Goal: Task Accomplishment & Management: Manage account settings

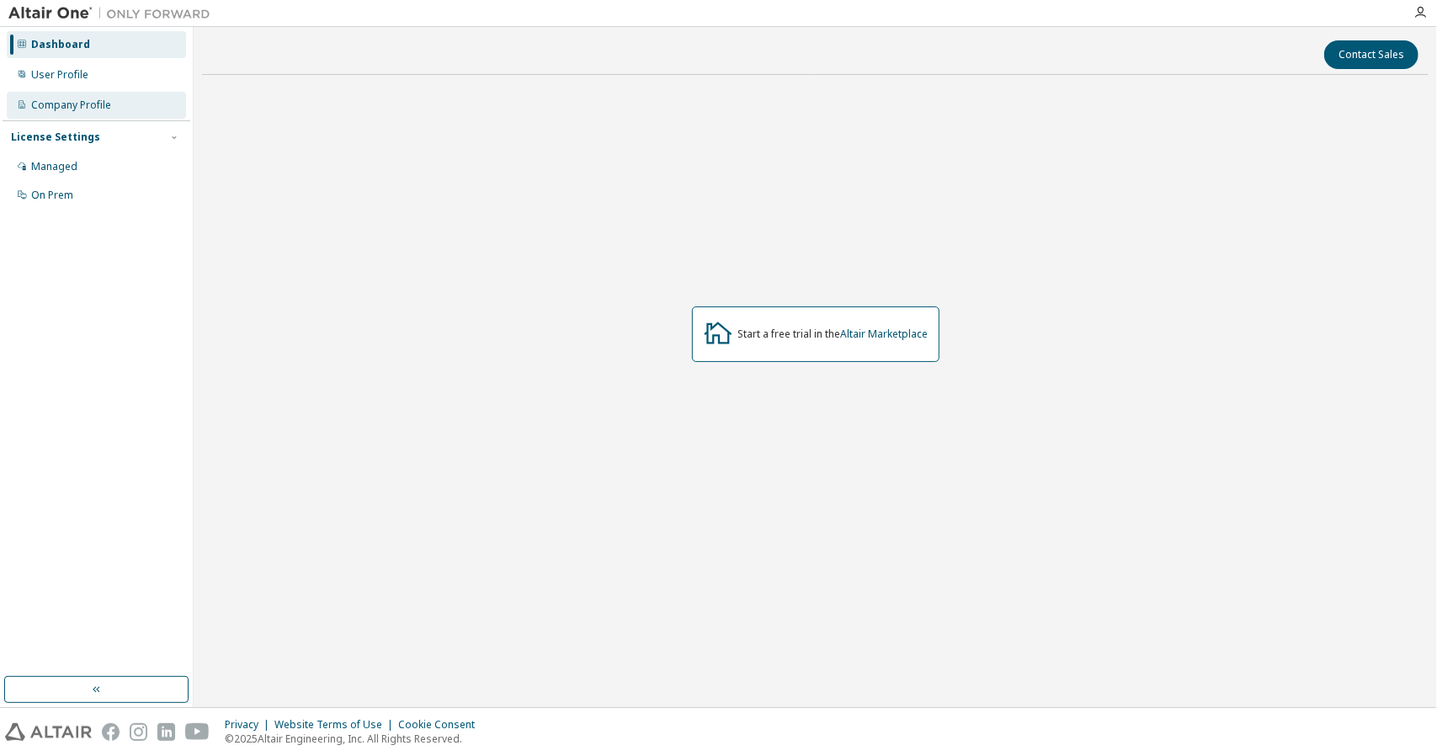
click at [103, 105] on div "Company Profile" at bounding box center [71, 105] width 80 height 13
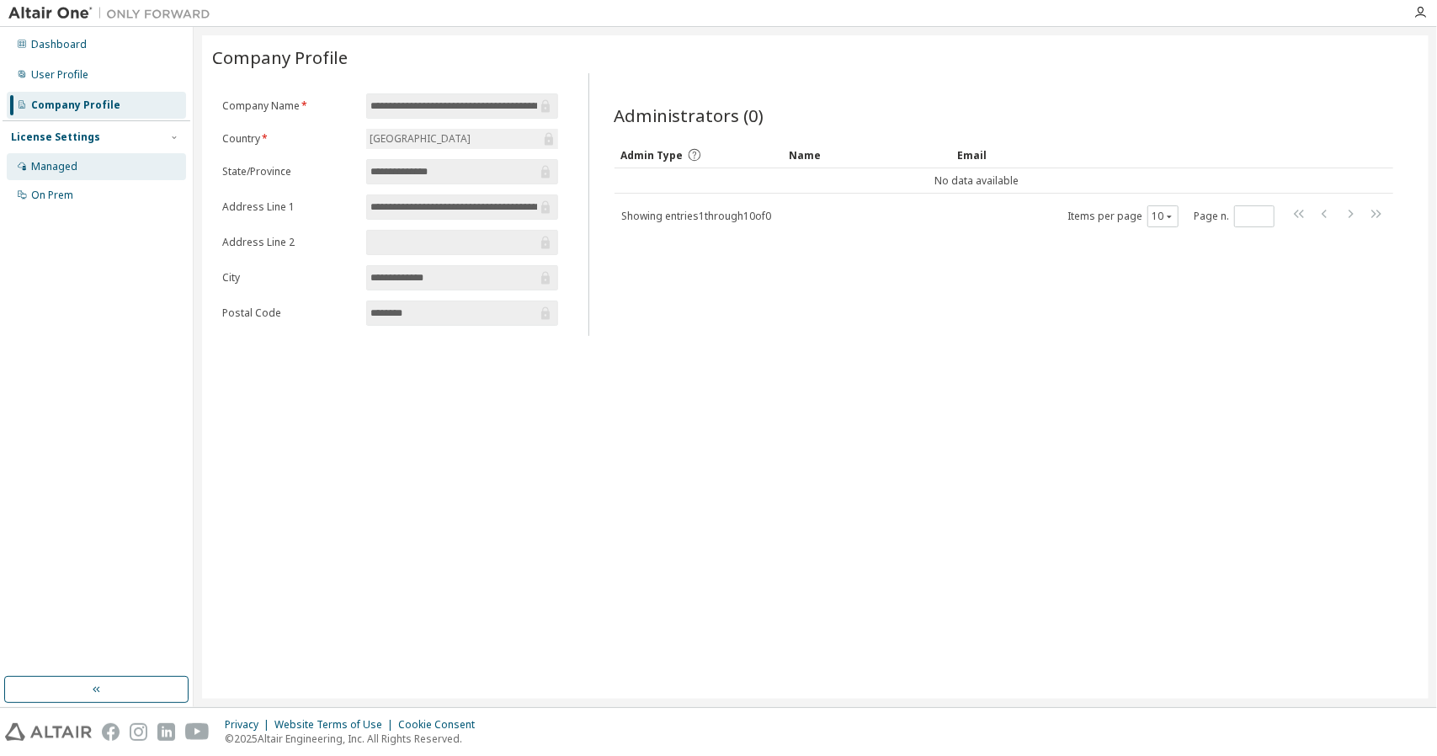
click at [105, 164] on div "Managed" at bounding box center [96, 166] width 179 height 27
